Goal: Task Accomplishment & Management: Use online tool/utility

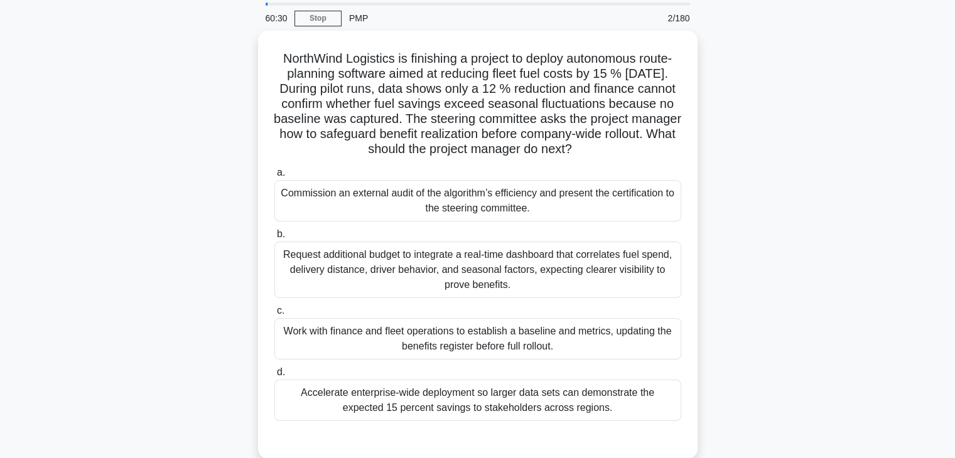
scroll to position [44, 0]
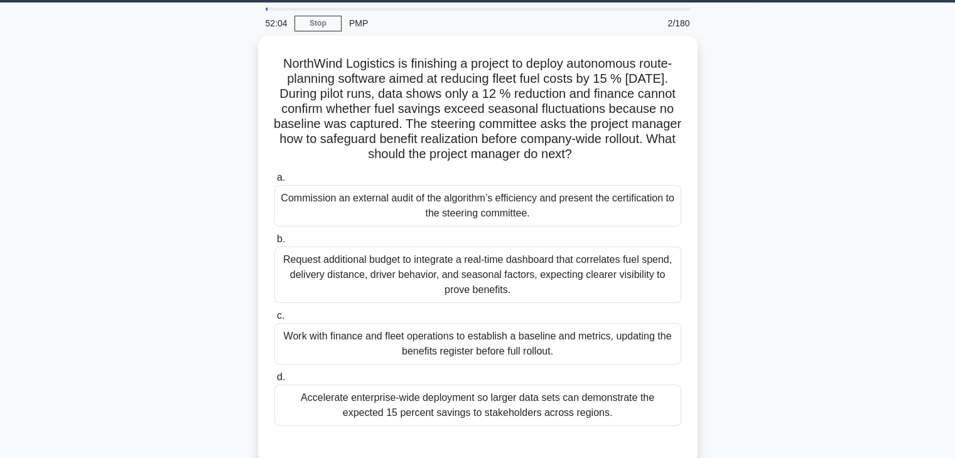
scroll to position [38, 0]
